Goal: Task Accomplishment & Management: Manage account settings

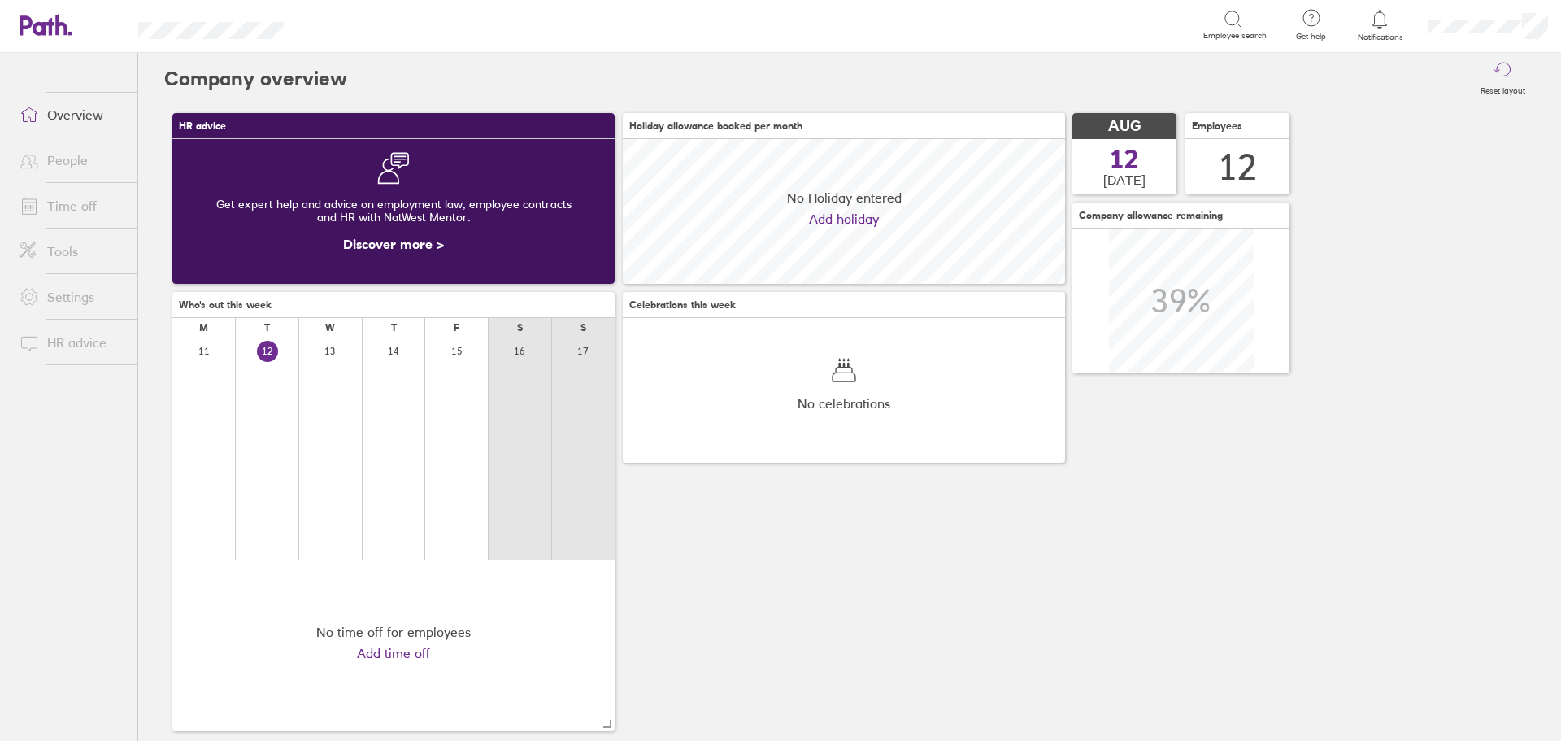
scroll to position [145, 442]
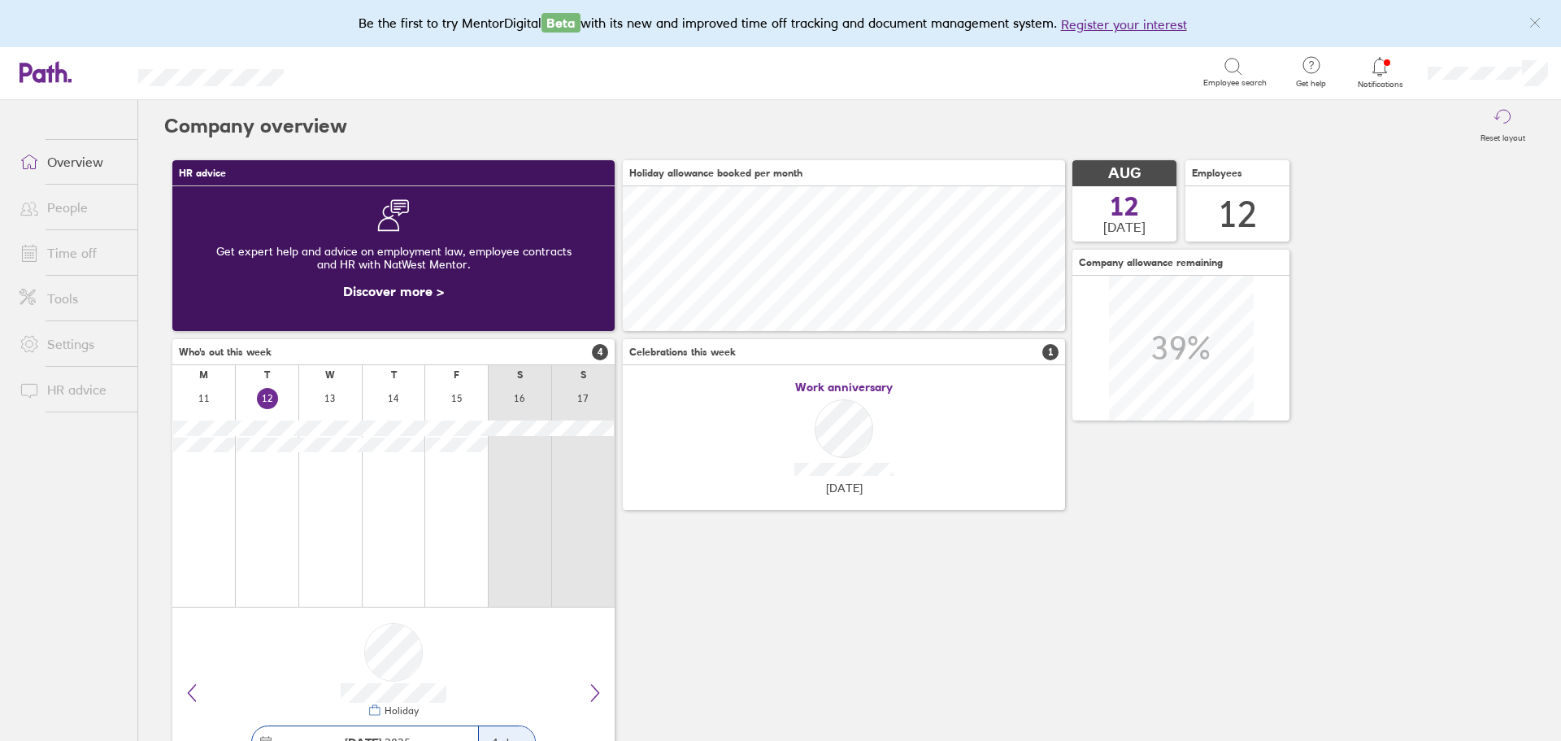
click at [1381, 67] on icon at bounding box center [1380, 67] width 20 height 20
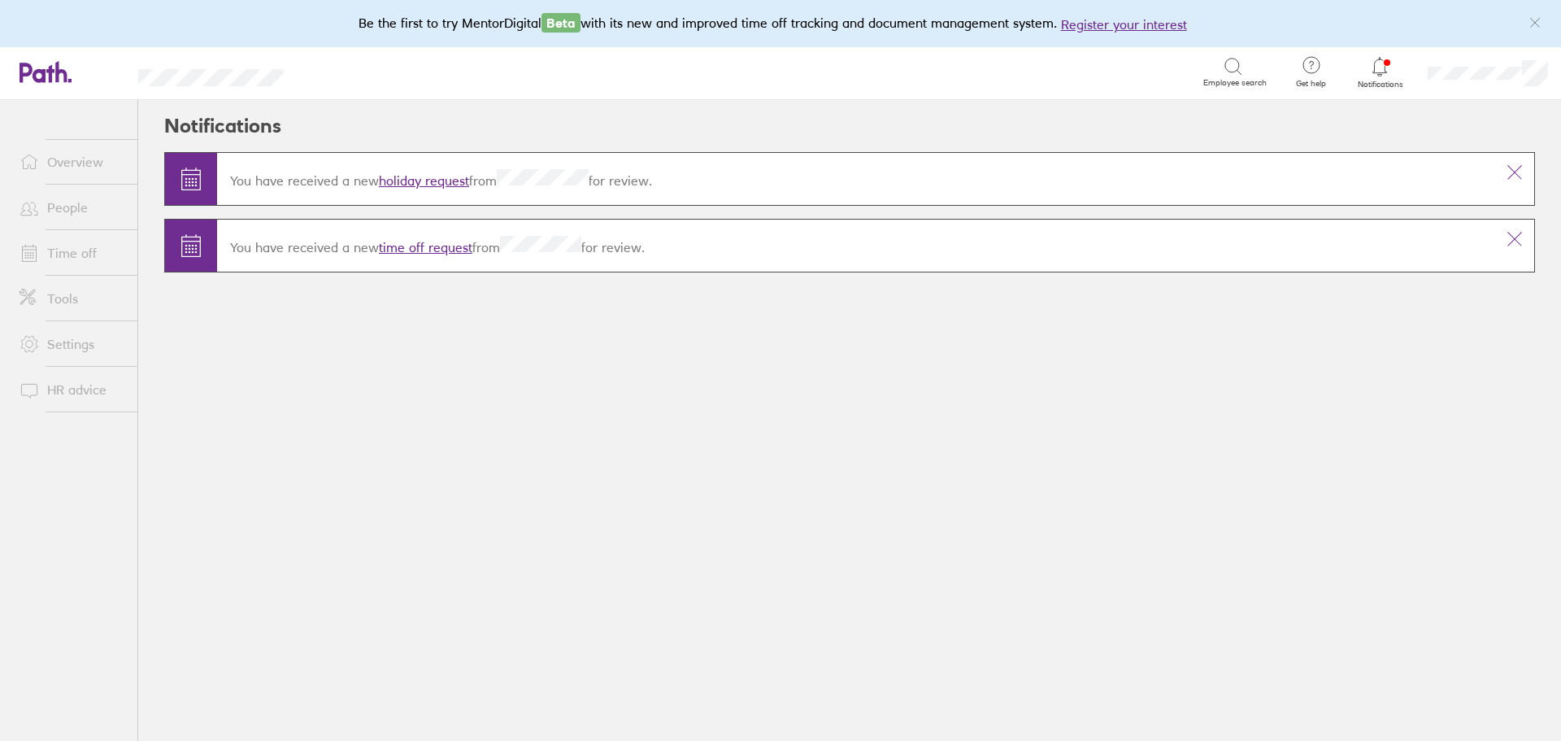
click at [414, 250] on link "time off request" at bounding box center [425, 247] width 93 height 16
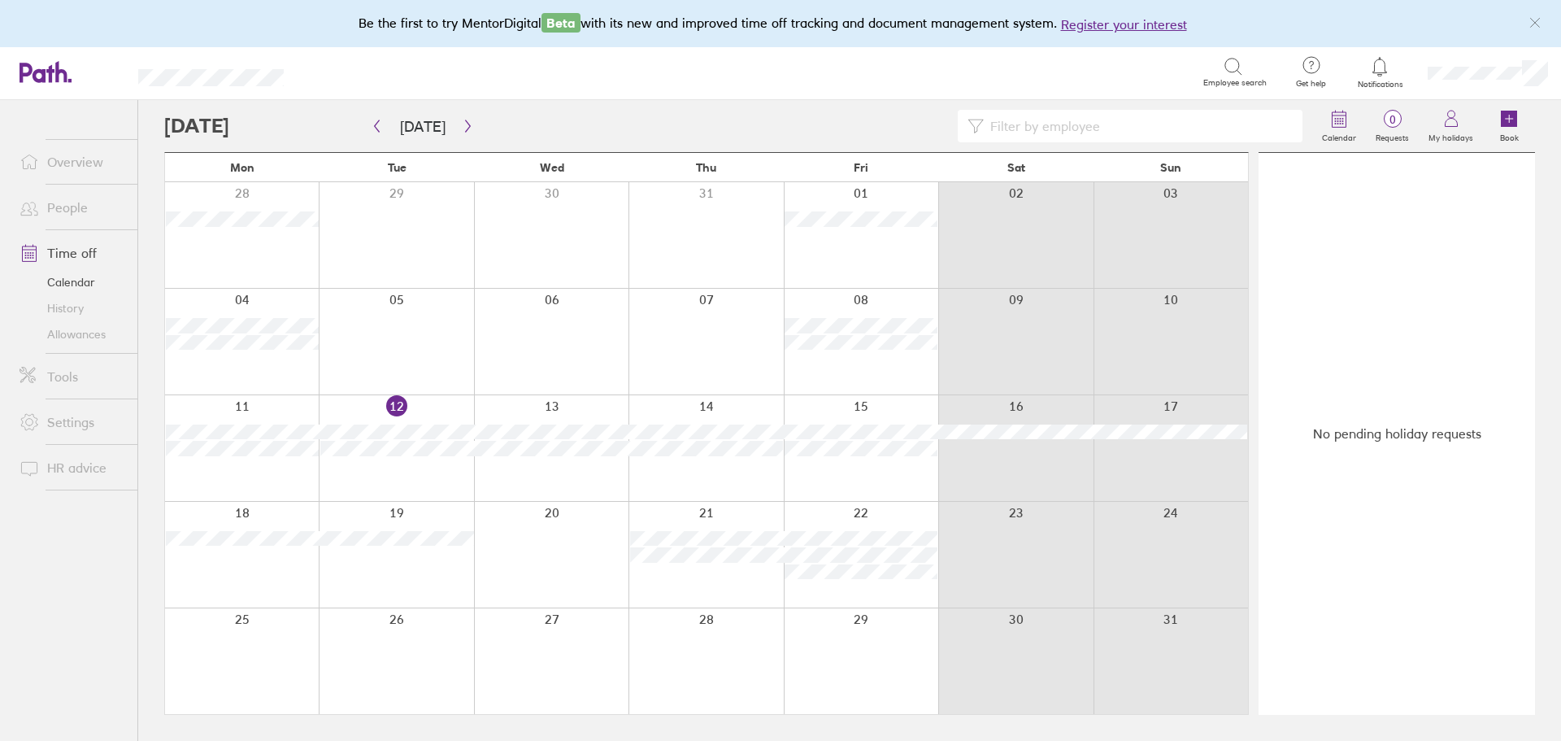
click at [1378, 63] on icon at bounding box center [1380, 67] width 20 height 20
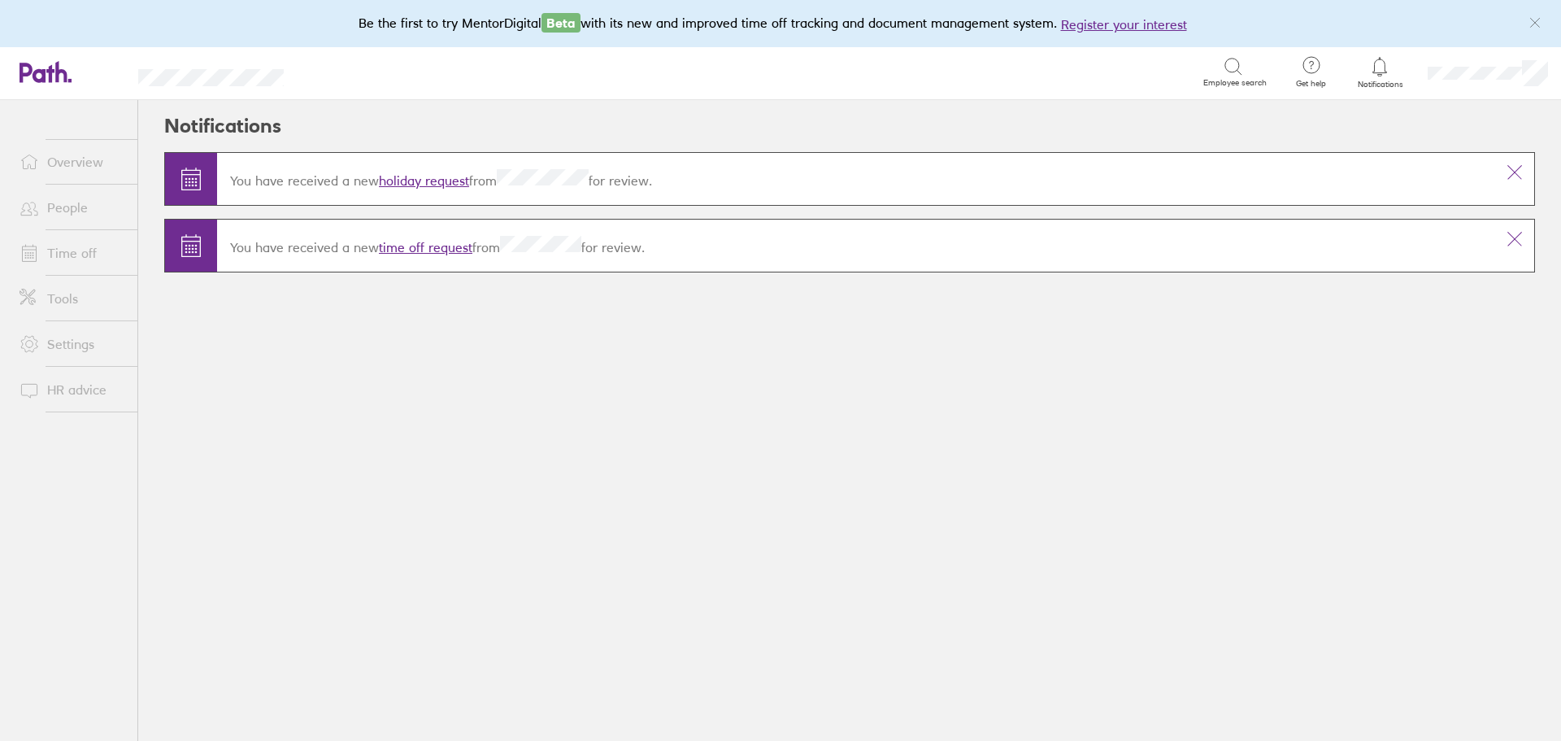
click at [416, 176] on link "holiday request" at bounding box center [424, 180] width 90 height 16
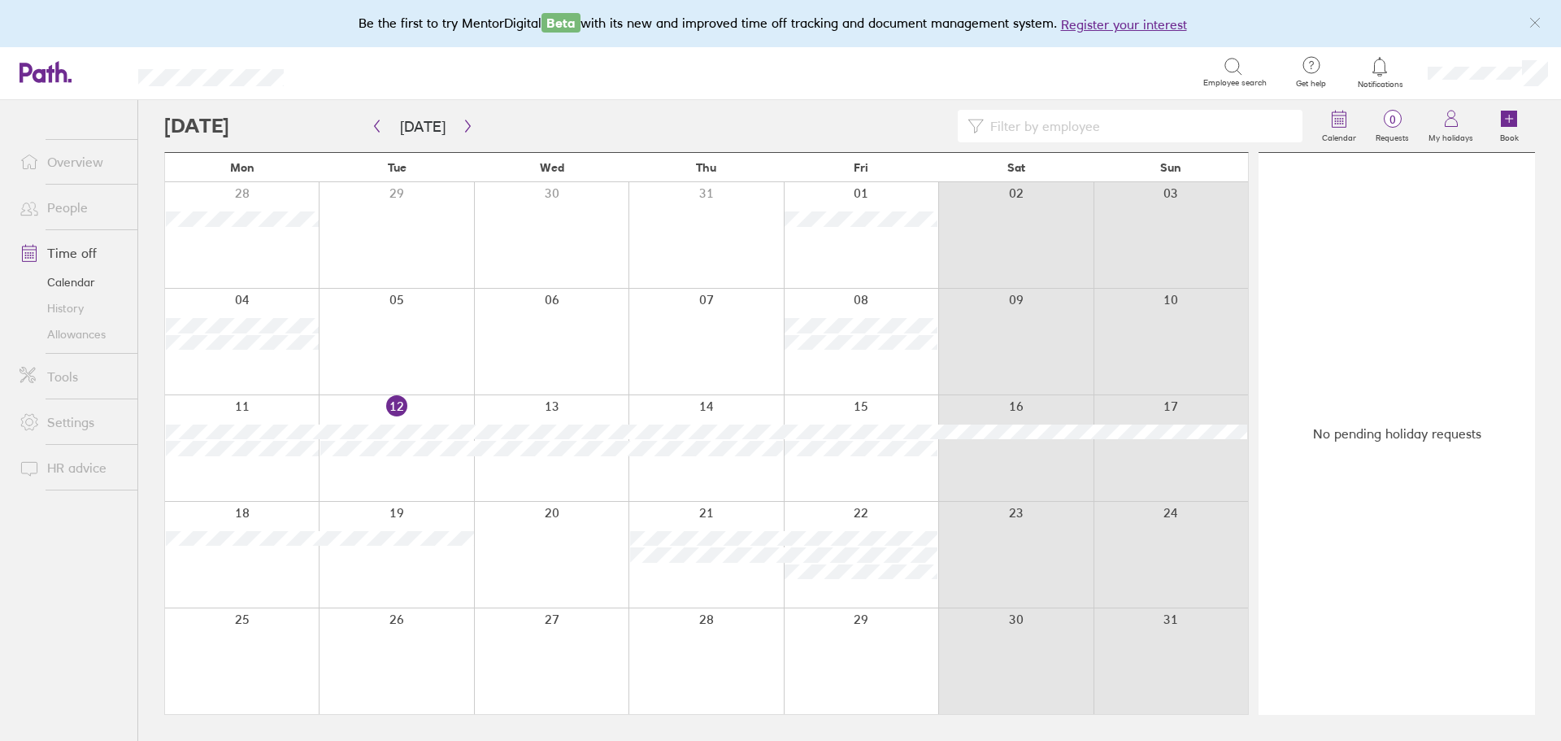
click at [1375, 69] on icon at bounding box center [1380, 66] width 14 height 19
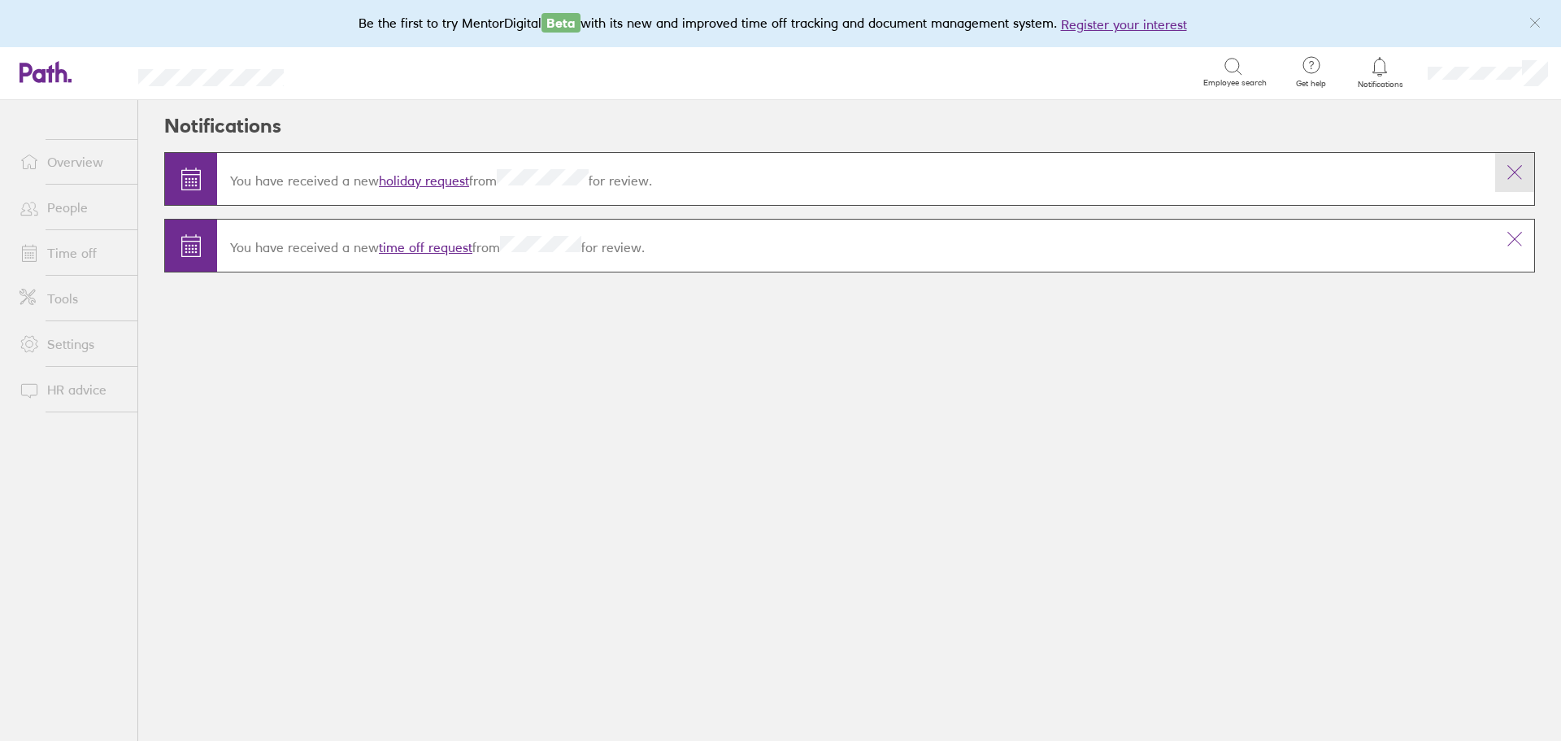
click at [1516, 172] on icon at bounding box center [1515, 173] width 14 height 14
click at [1516, 169] on icon at bounding box center [1515, 173] width 20 height 20
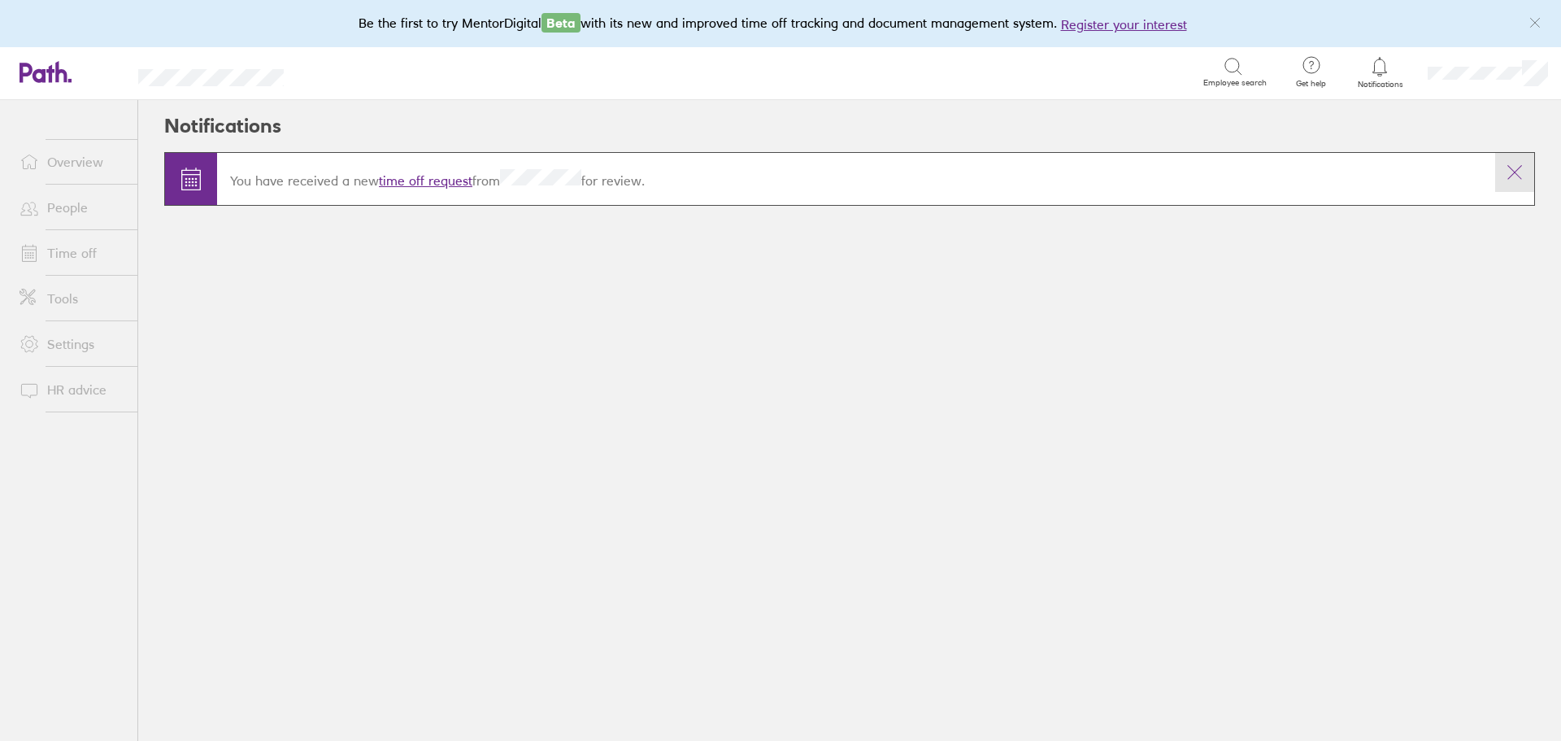
click at [1516, 168] on icon at bounding box center [1515, 173] width 20 height 20
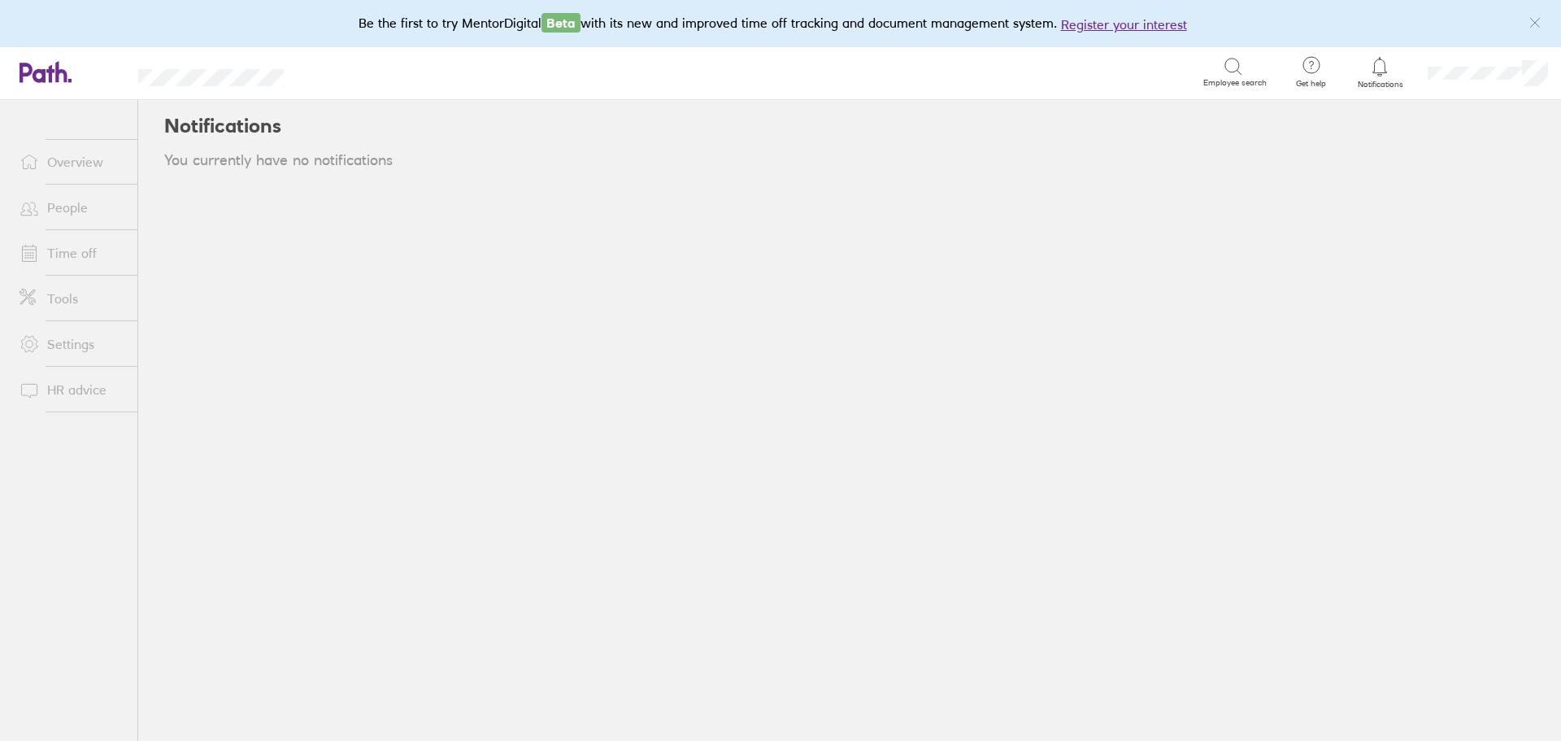
click at [50, 250] on link "Time off" at bounding box center [72, 253] width 131 height 33
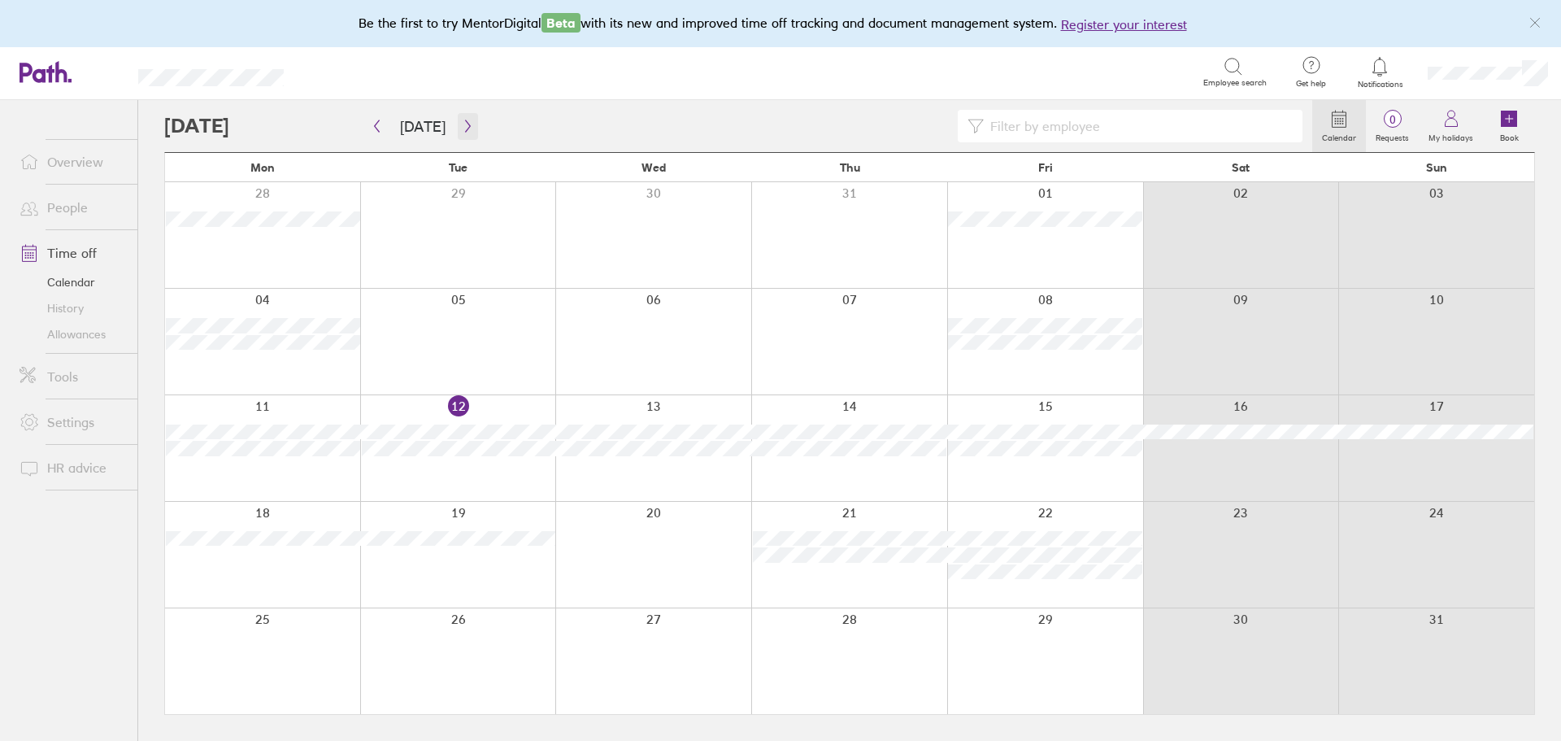
click at [465, 128] on icon "button" at bounding box center [467, 126] width 5 height 12
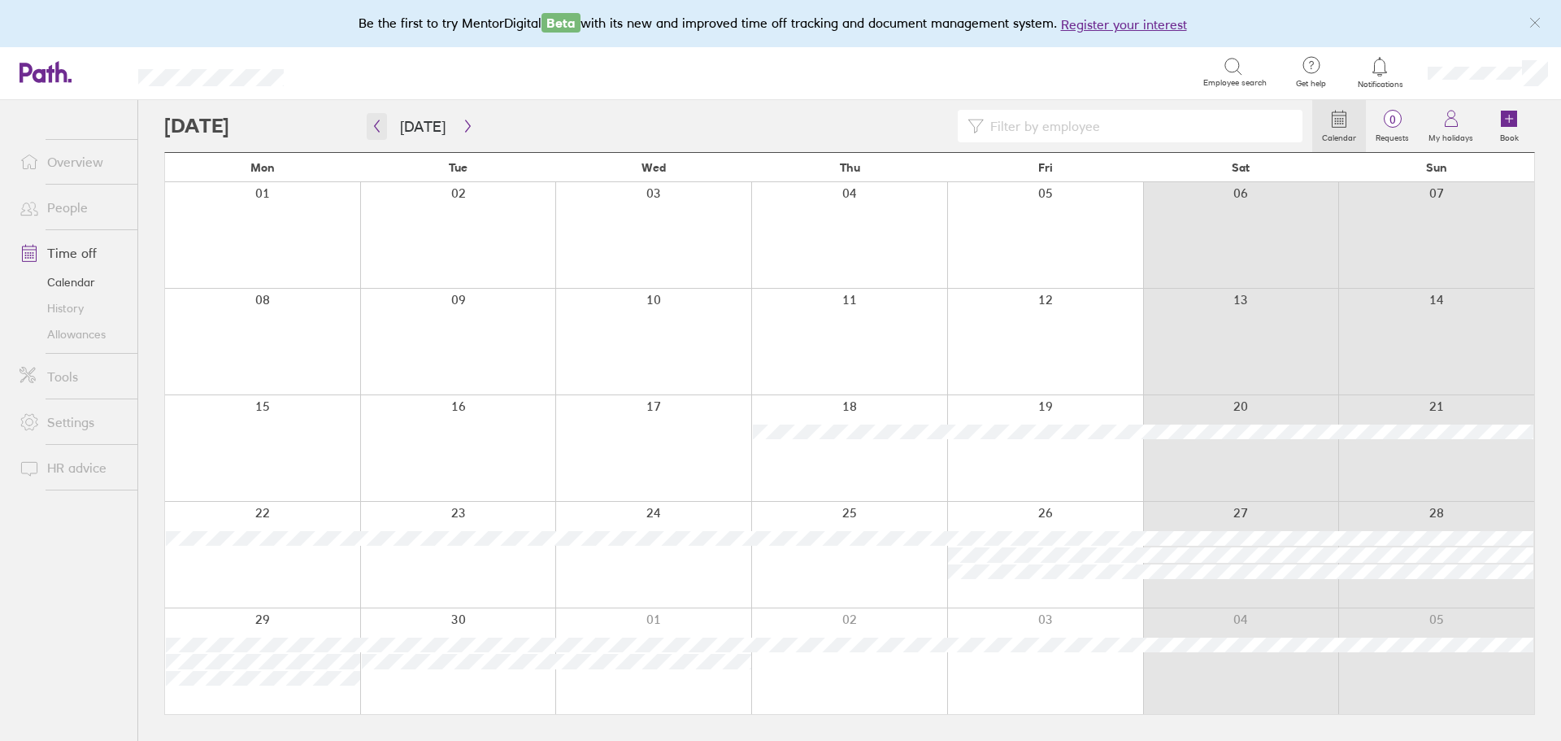
click at [375, 124] on icon "button" at bounding box center [377, 126] width 12 height 13
